Goal: Information Seeking & Learning: Understand process/instructions

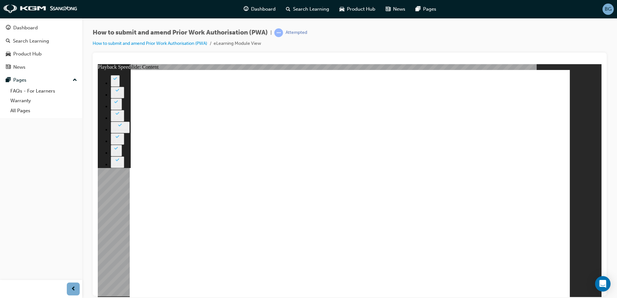
drag, startPoint x: 479, startPoint y: 255, endPoint x: 490, endPoint y: 256, distance: 11.6
drag, startPoint x: 495, startPoint y: 256, endPoint x: 508, endPoint y: 261, distance: 13.8
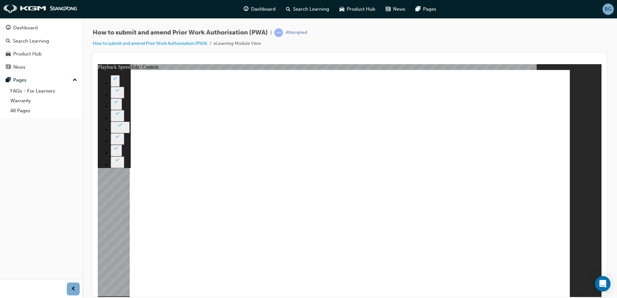
type input "445"
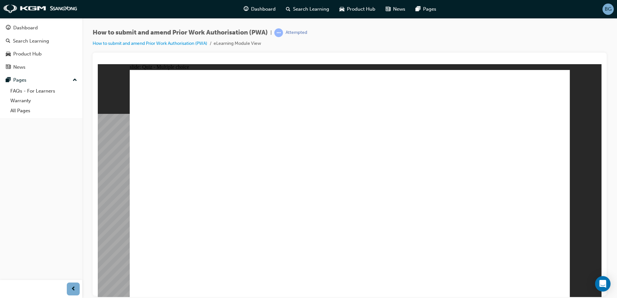
checkbox input "true"
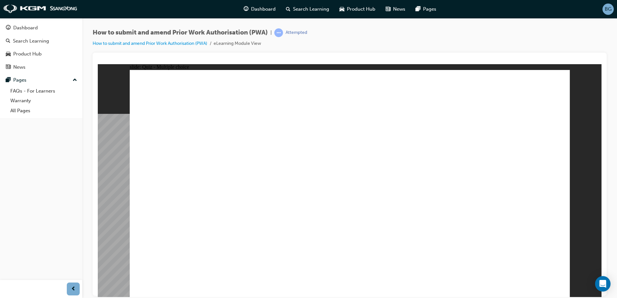
radio input "true"
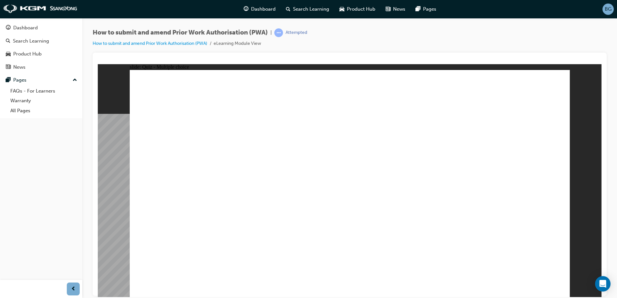
radio input "true"
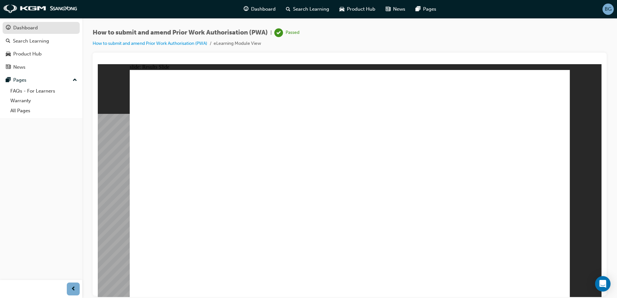
click at [32, 29] on div "Dashboard" at bounding box center [25, 27] width 25 height 7
